Goal: Transaction & Acquisition: Purchase product/service

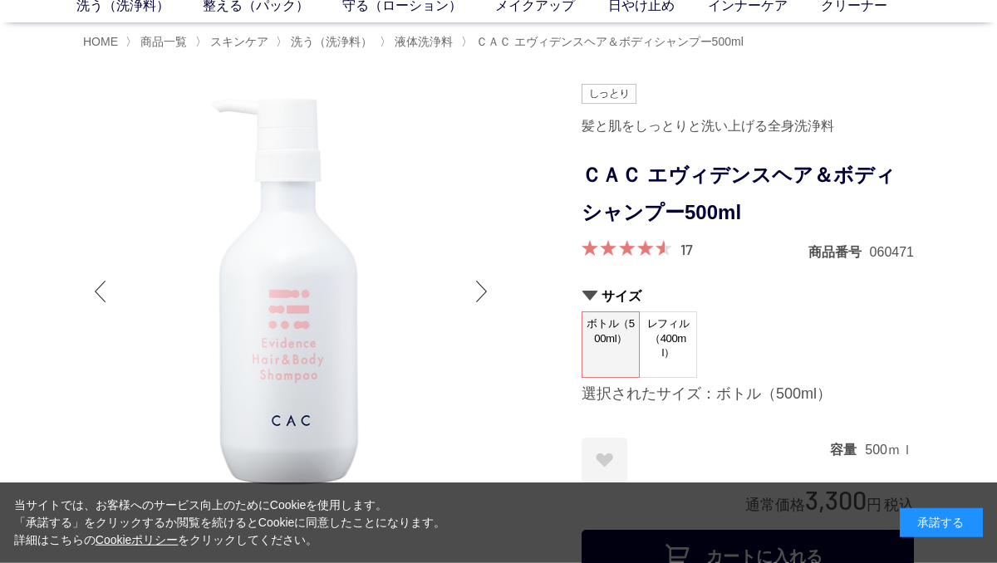
scroll to position [88, 0]
click at [495, 251] on img at bounding box center [290, 289] width 415 height 415
click at [538, 257] on div at bounding box center [332, 539] width 499 height 915
click at [688, 347] on span "レフィル（400ml）" at bounding box center [668, 337] width 57 height 52
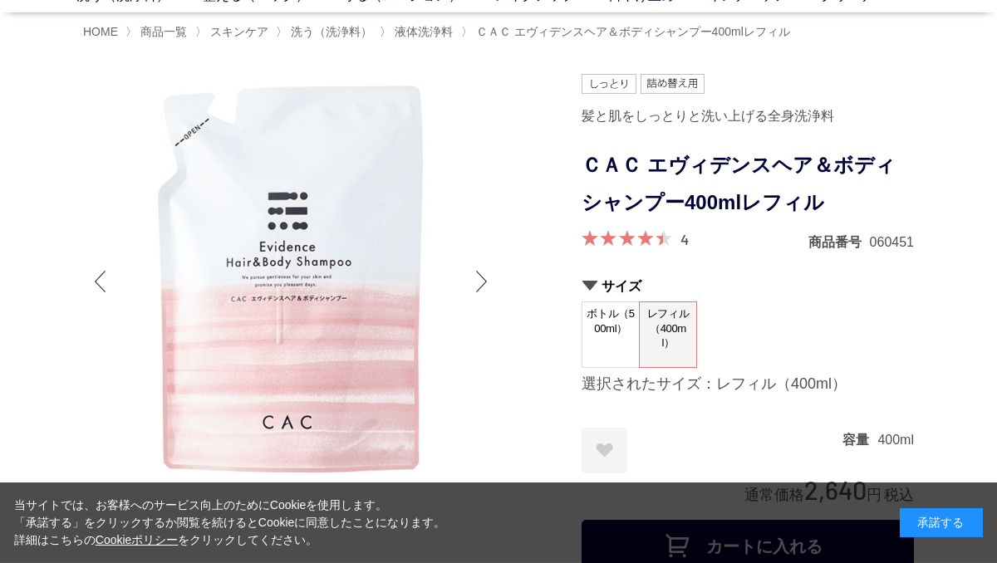
scroll to position [97, 0]
click at [621, 337] on span "ボトル（500ml）" at bounding box center [610, 325] width 57 height 47
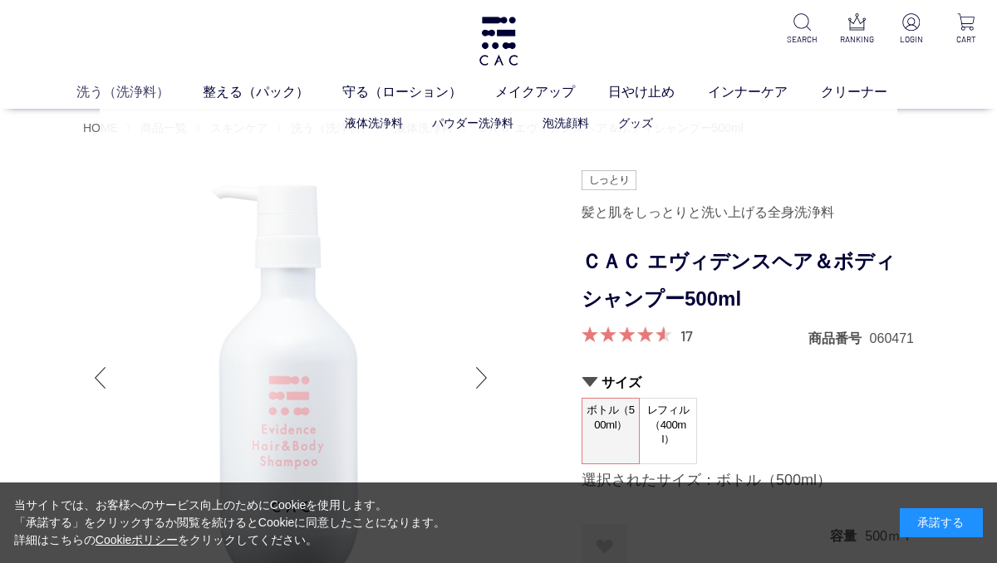
click at [135, 95] on link "洗う（洗浄料）" at bounding box center [139, 92] width 126 height 20
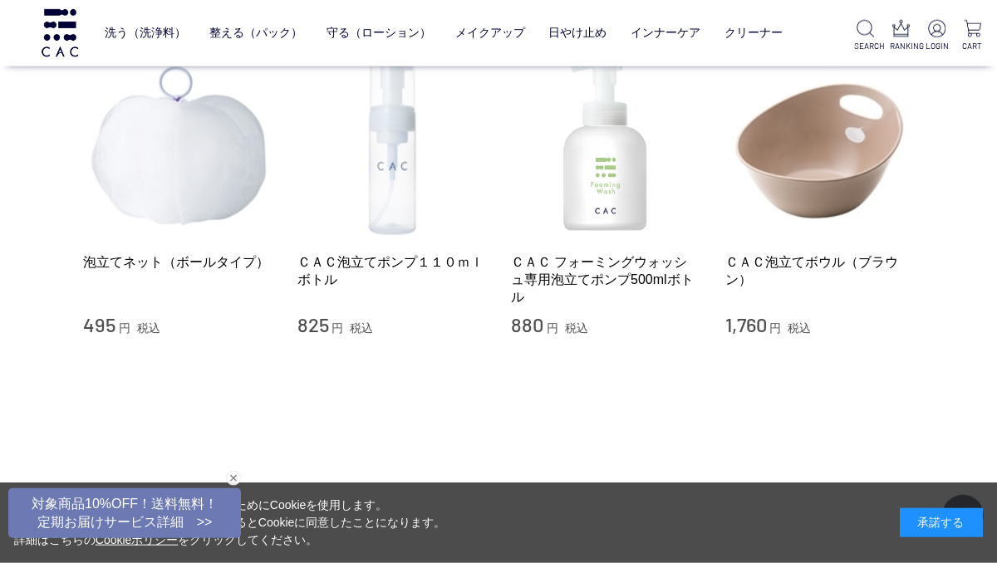
scroll to position [1388, 0]
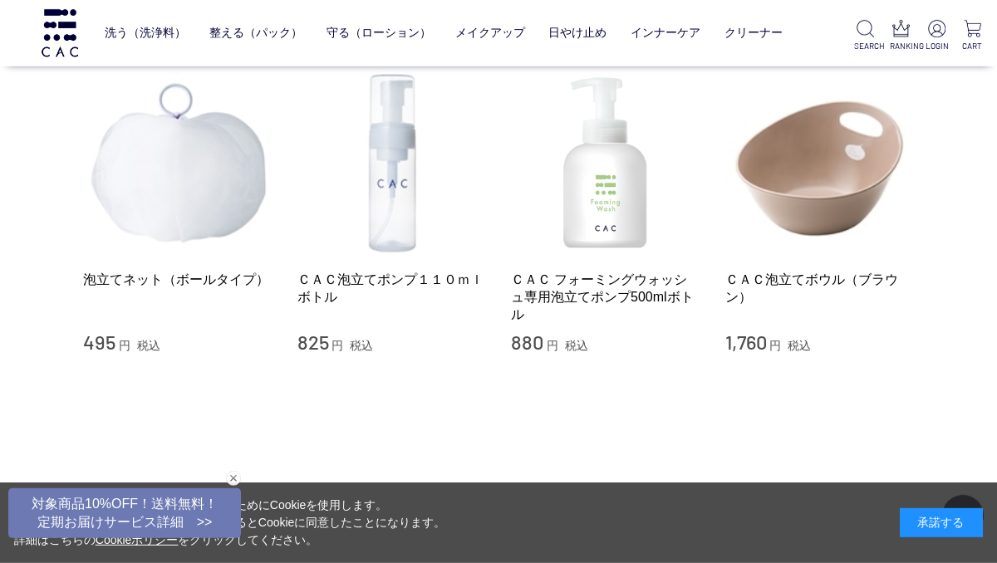
click at [508, 196] on li "泡立てネット（ボールタイプ） 495 円 税込 ＣＡＣ泡立てポンプ１１０ｍｌボトル 825 円 税込 ＣＡＣ フォーミングウォッシュ専用泡立てポンプ500ml…" at bounding box center [498, 211] width 831 height 287
click at [415, 286] on link "ＣＡＣ泡立てポンプ１１０ｍｌボトル" at bounding box center [391, 289] width 189 height 36
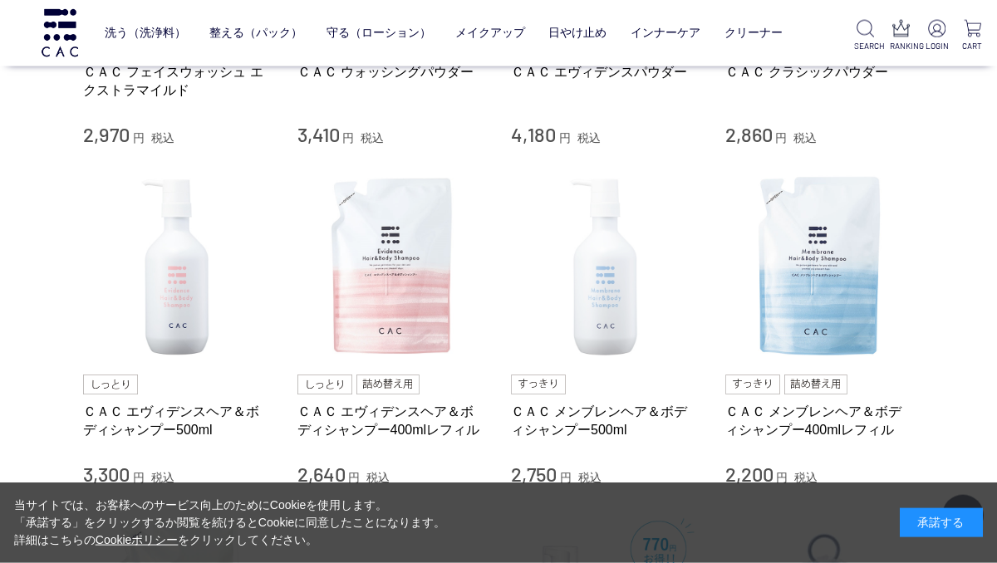
scroll to position [604, 0]
